Goal: Information Seeking & Learning: Learn about a topic

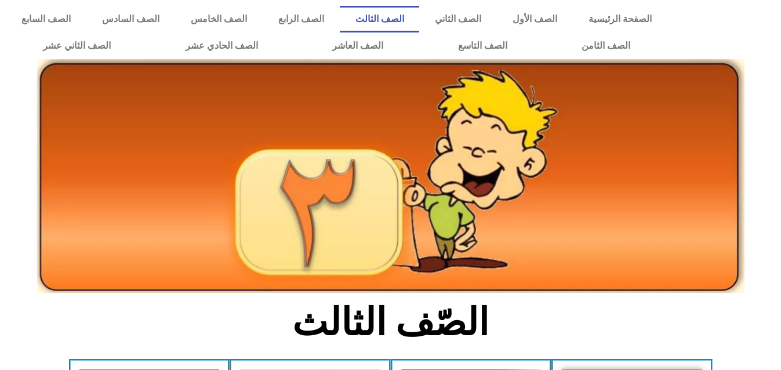
scroll to position [300, 0]
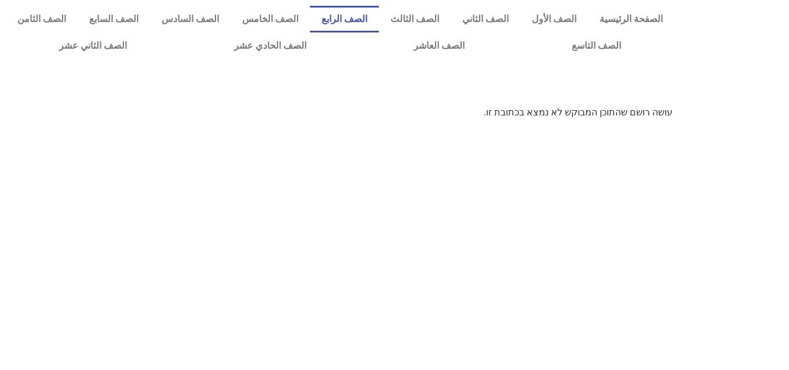
click at [379, 22] on link "الصف الرابع" at bounding box center [344, 19] width 69 height 27
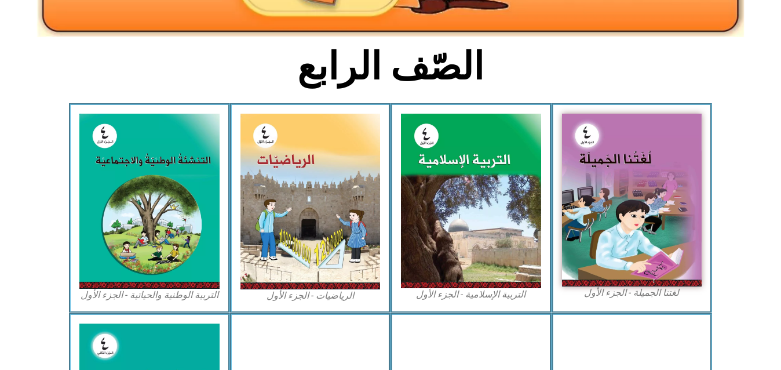
scroll to position [262, 0]
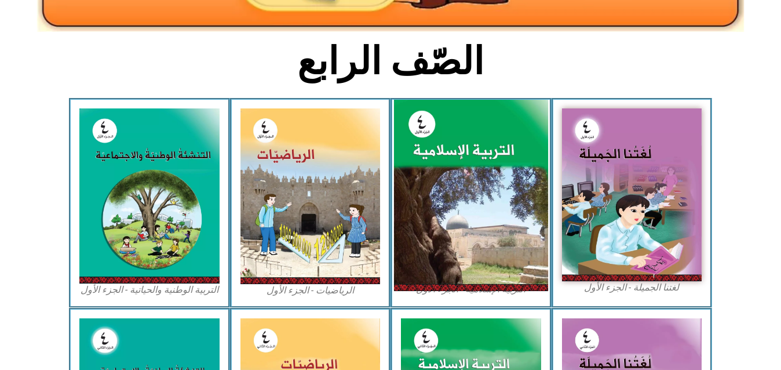
click at [469, 147] on img at bounding box center [471, 196] width 154 height 192
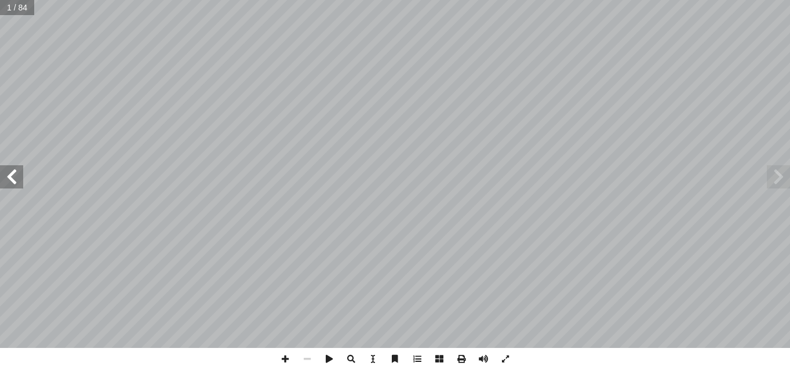
click at [12, 181] on span at bounding box center [11, 176] width 23 height 23
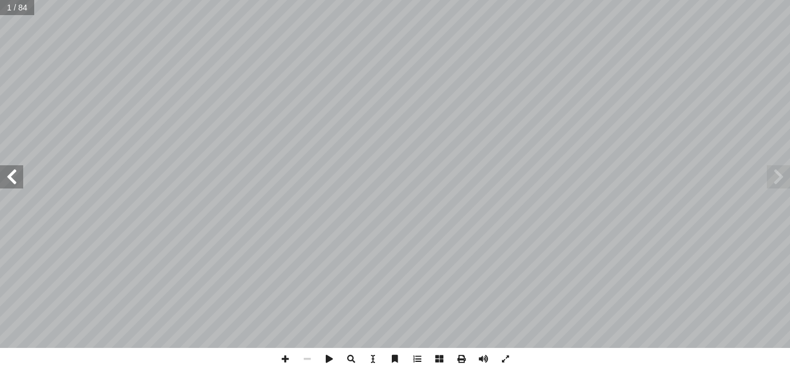
click at [12, 181] on span at bounding box center [11, 176] width 23 height 23
click at [12, 182] on span at bounding box center [11, 176] width 23 height 23
click at [10, 182] on span at bounding box center [11, 176] width 23 height 23
click at [288, 356] on span at bounding box center [285, 359] width 22 height 22
click at [766, 177] on span at bounding box center [770, 175] width 23 height 23
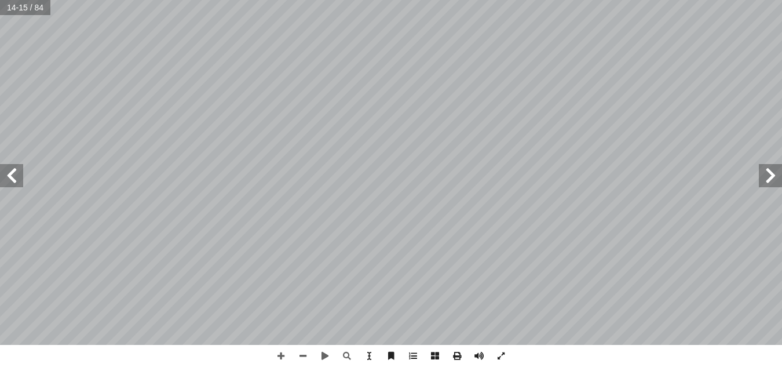
click at [10, 170] on span at bounding box center [11, 175] width 23 height 23
